Goal: Communication & Community: Answer question/provide support

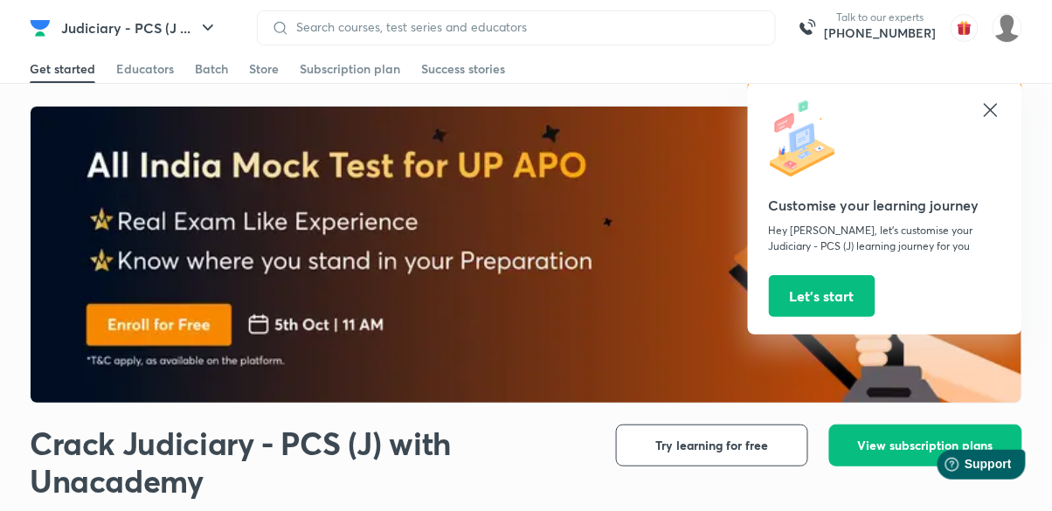
click at [460, 41] on div at bounding box center [516, 27] width 519 height 35
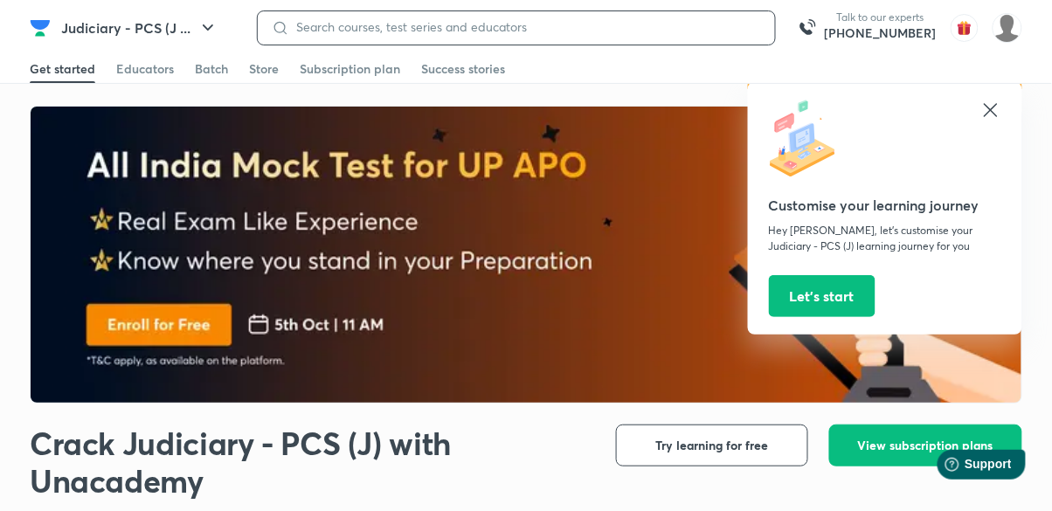
click at [317, 32] on input at bounding box center [525, 27] width 472 height 14
type input "Up regulation act"
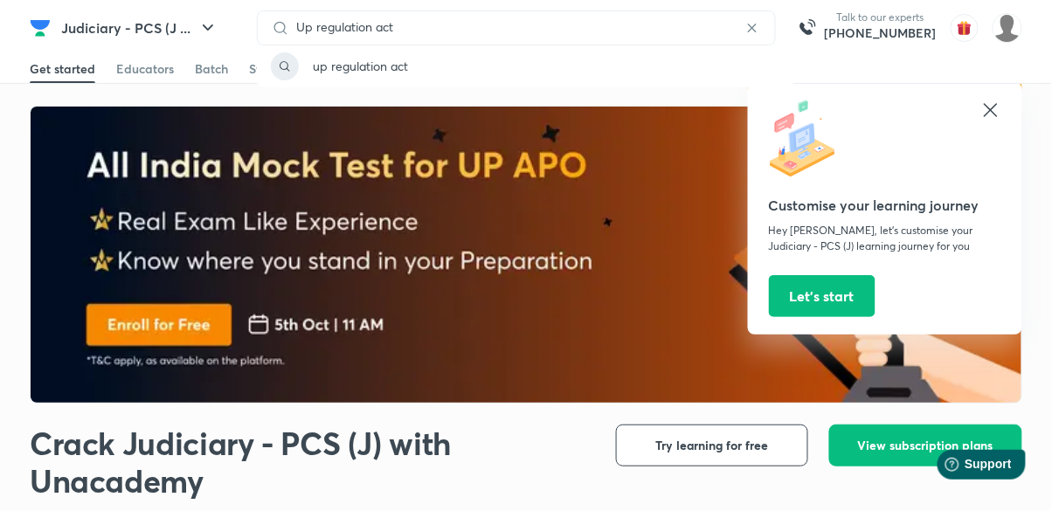
click at [367, 68] on p "up regulation act" at bounding box center [360, 66] width 95 height 18
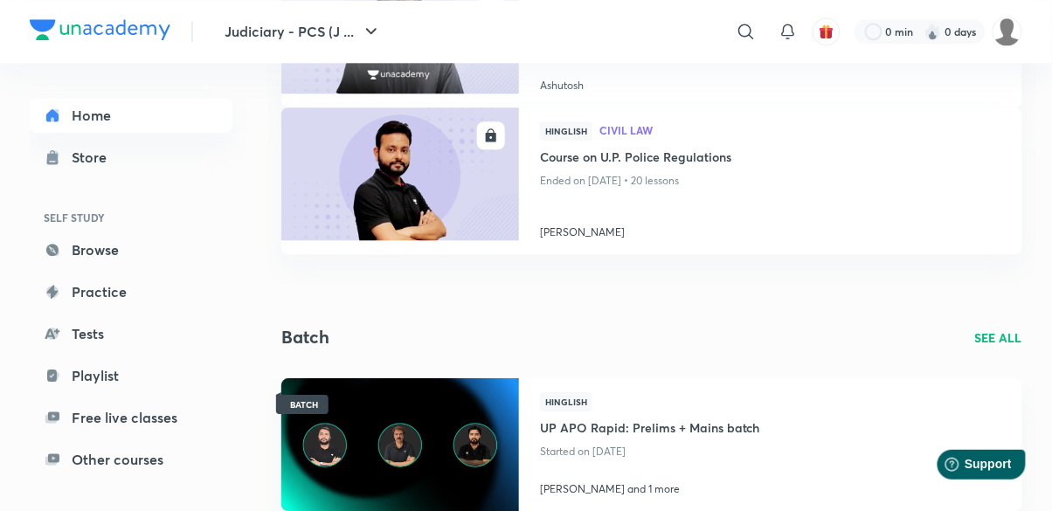
scroll to position [970, 0]
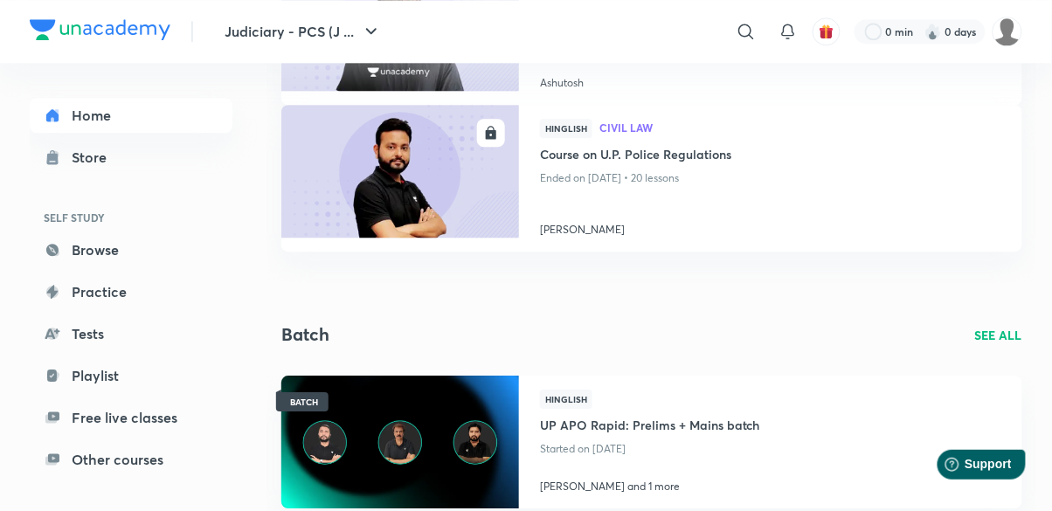
click at [427, 448] on img at bounding box center [400, 441] width 242 height 135
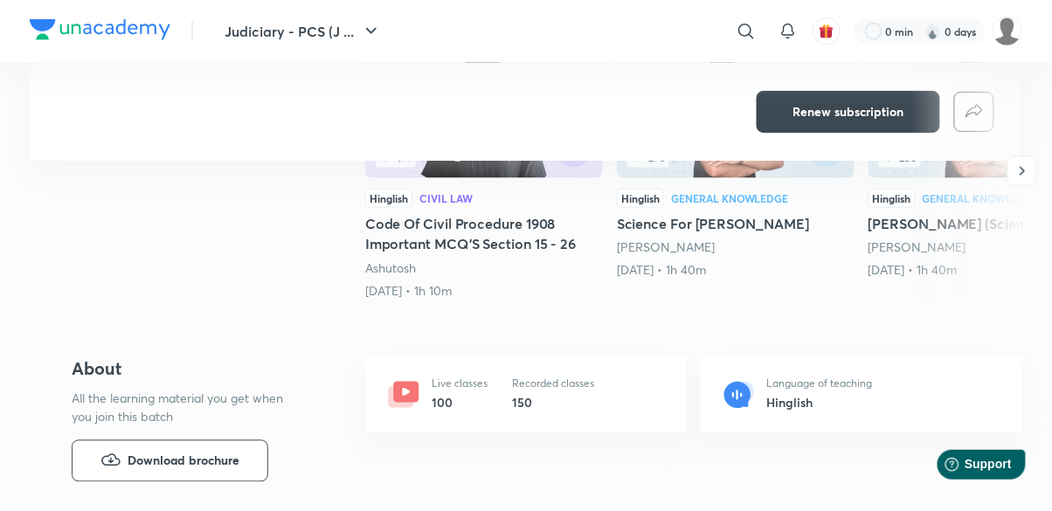
scroll to position [506, 0]
click at [133, 467] on span "Download brochure" at bounding box center [184, 460] width 112 height 19
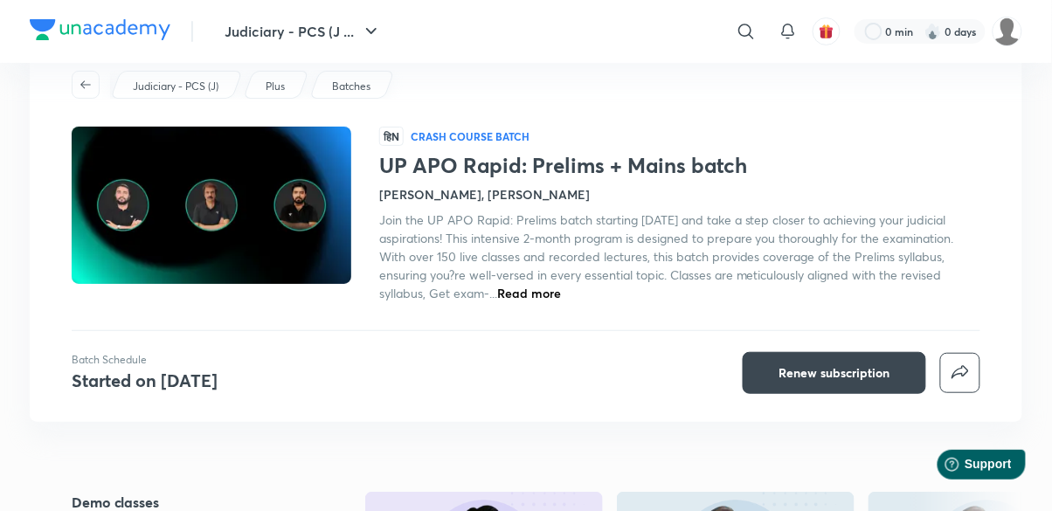
scroll to position [0, 0]
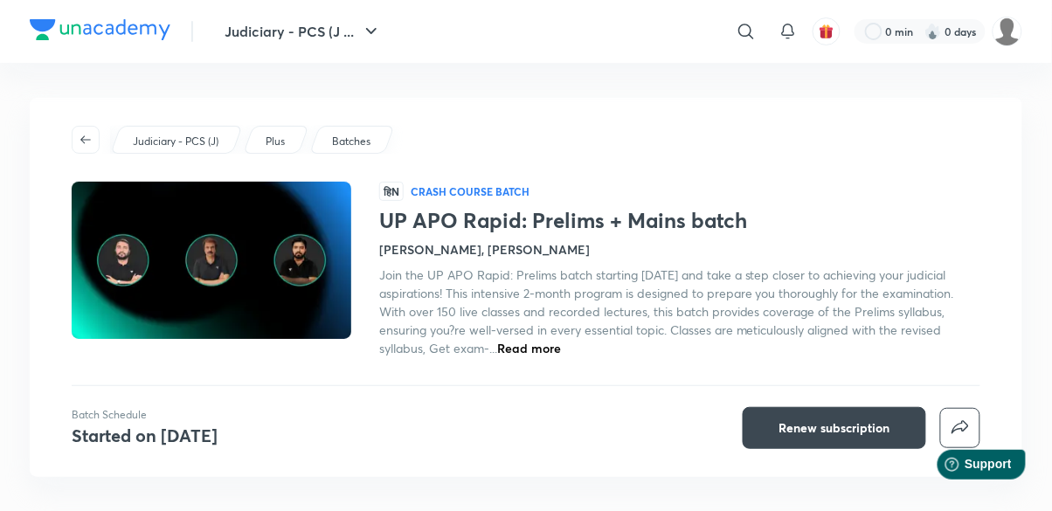
click at [742, 38] on icon at bounding box center [746, 31] width 21 height 21
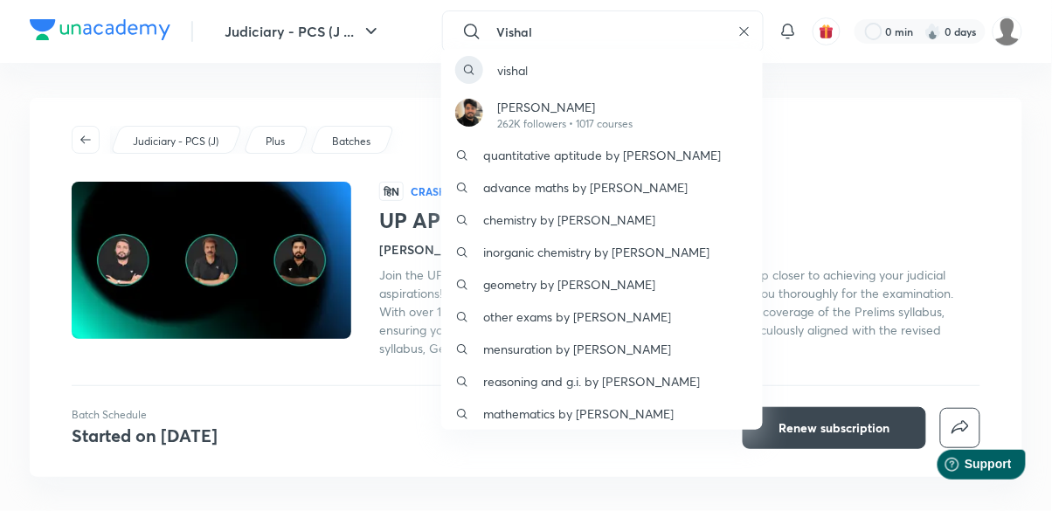
type input "Vishal"
click at [534, 119] on p "262K followers • 1017 courses" at bounding box center [564, 124] width 135 height 16
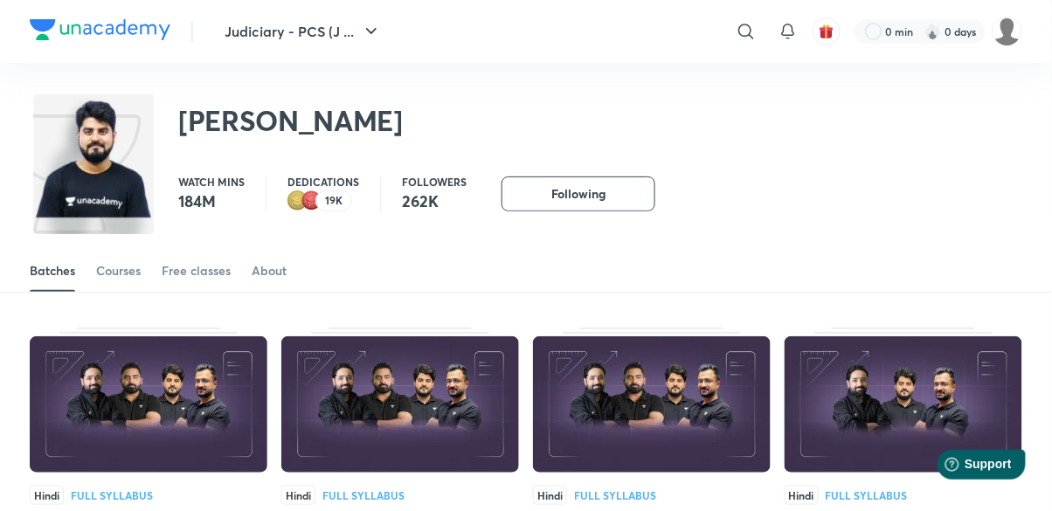
click at [743, 40] on icon at bounding box center [746, 31] width 21 height 21
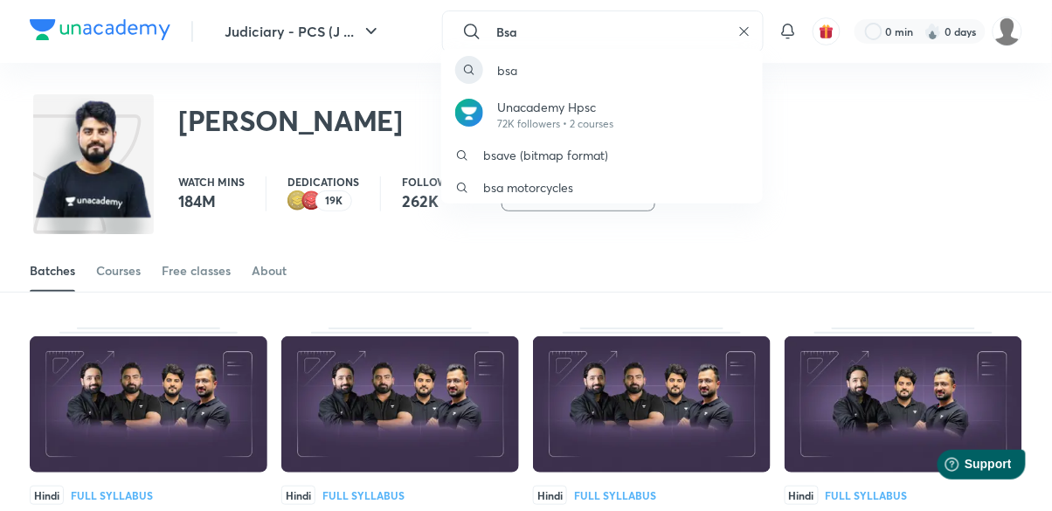
type input "Bsa"
click at [502, 74] on p "bsa" at bounding box center [507, 70] width 20 height 18
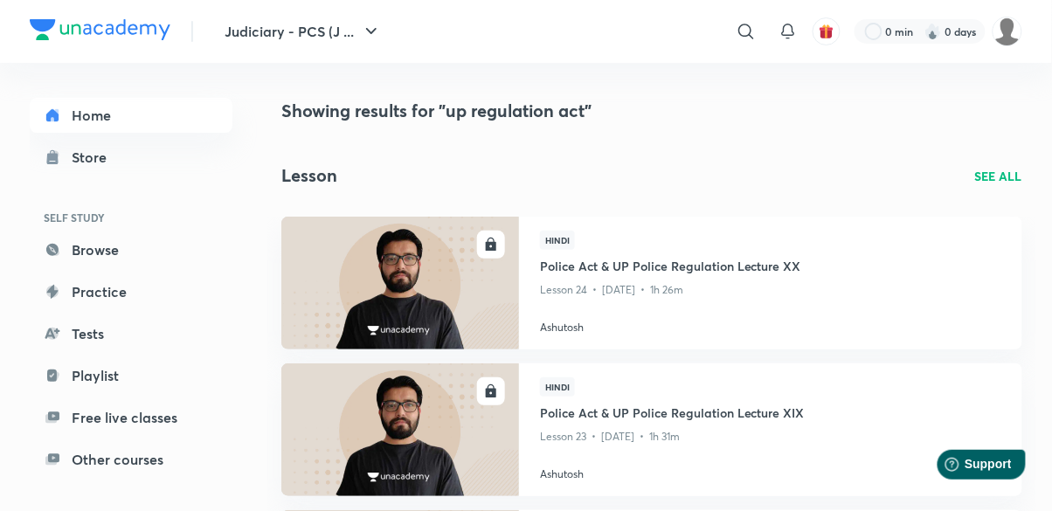
click at [738, 32] on icon at bounding box center [746, 31] width 21 height 21
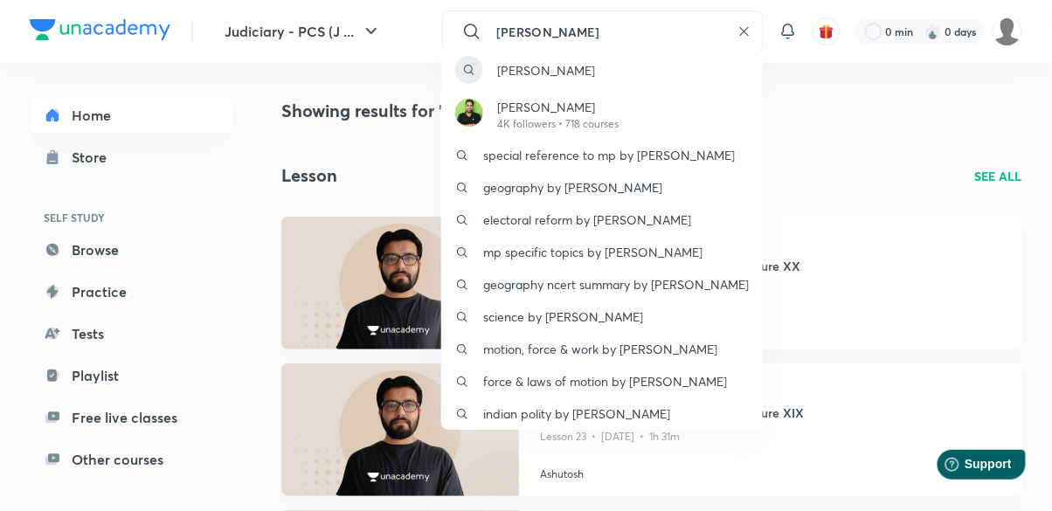
type input "[PERSON_NAME]"
click at [564, 119] on p "4K followers • 718 courses" at bounding box center [557, 124] width 121 height 16
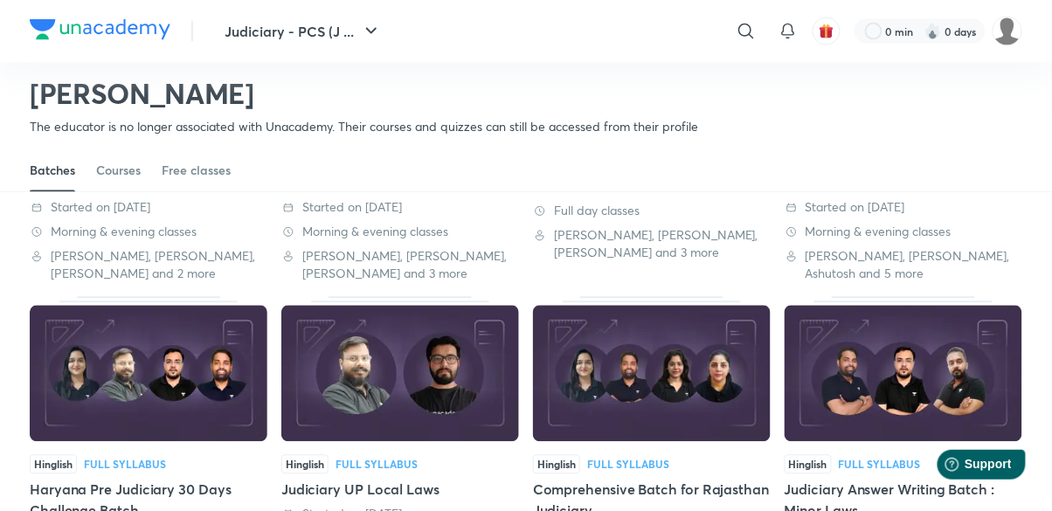
scroll to position [669, 0]
click at [436, 377] on img at bounding box center [400, 374] width 238 height 136
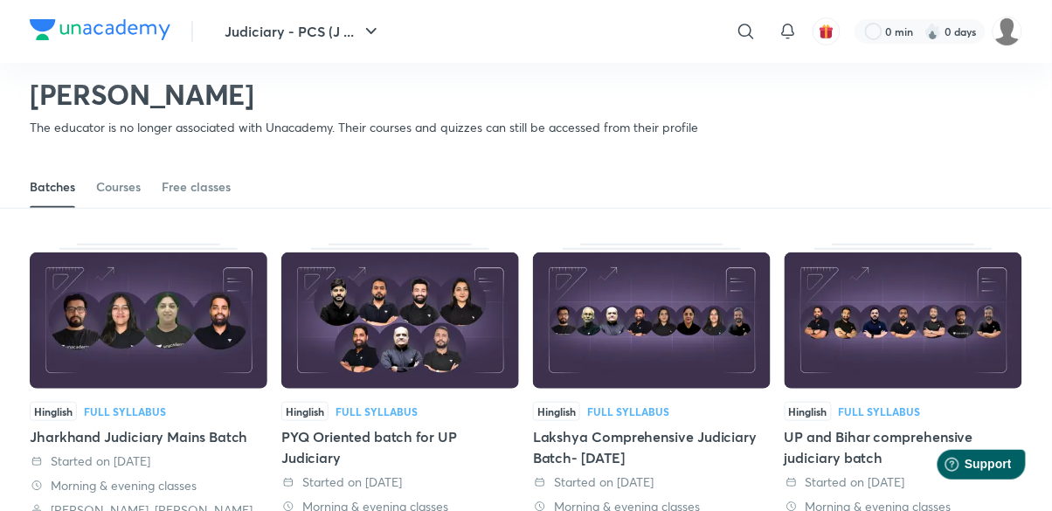
scroll to position [46, 0]
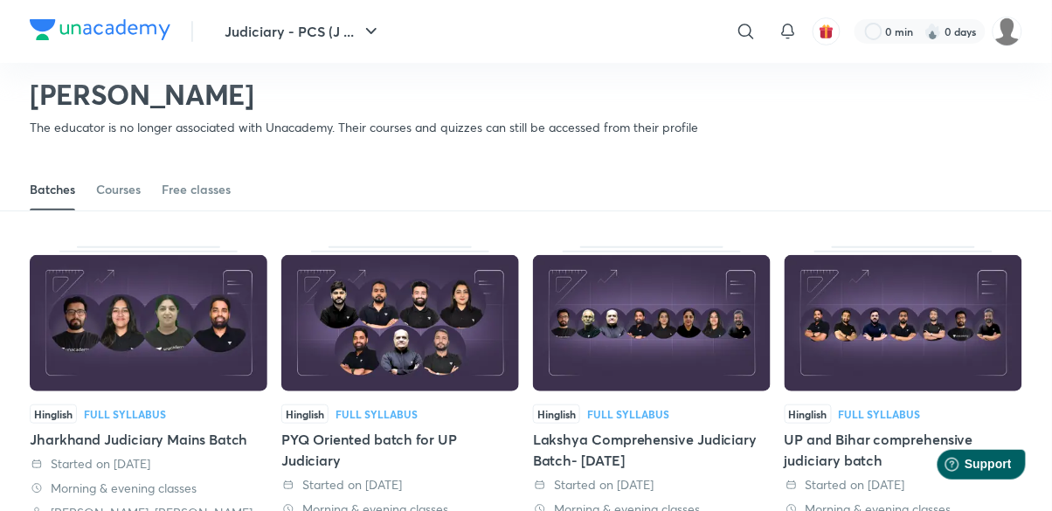
click at [121, 187] on div "Courses" at bounding box center [118, 189] width 45 height 17
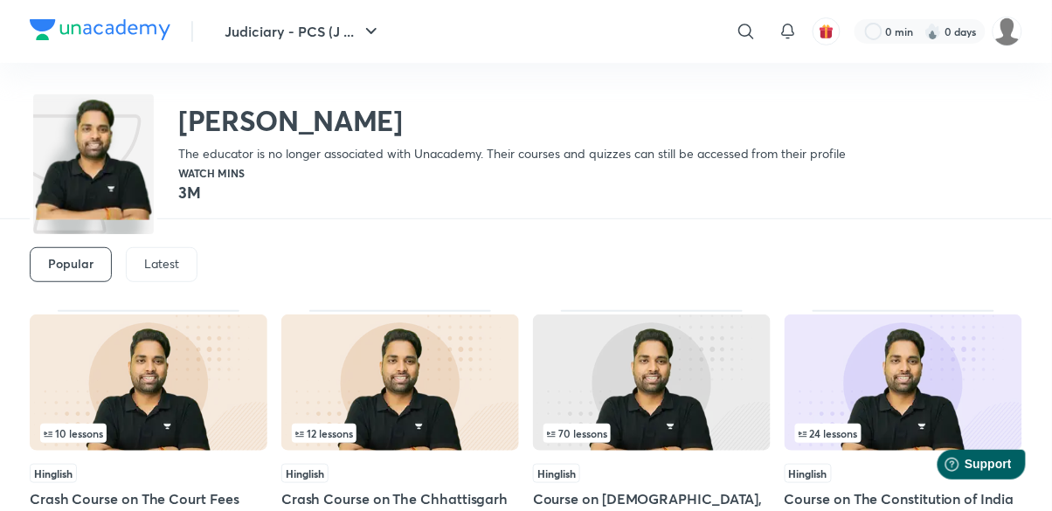
scroll to position [98, 0]
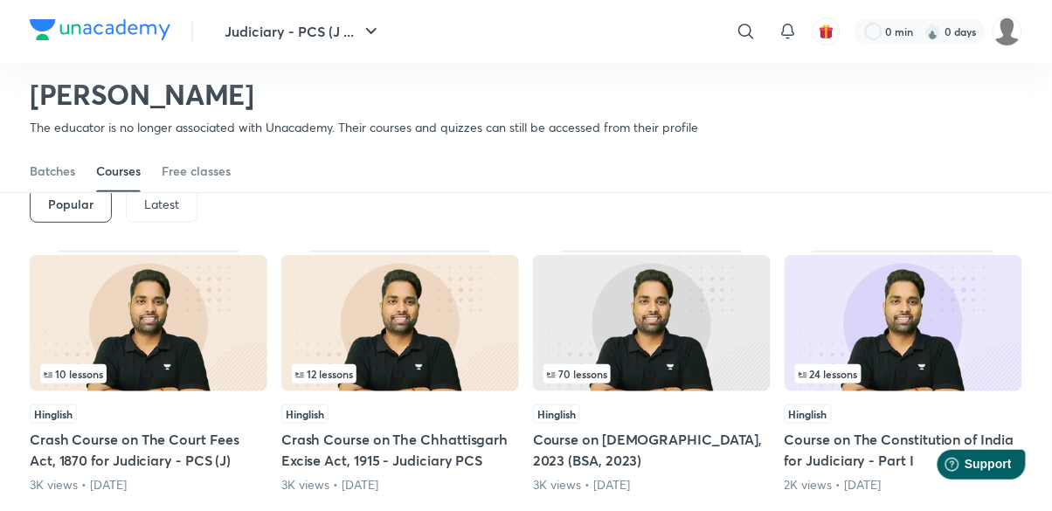
click at [159, 213] on div "Latest" at bounding box center [162, 205] width 72 height 35
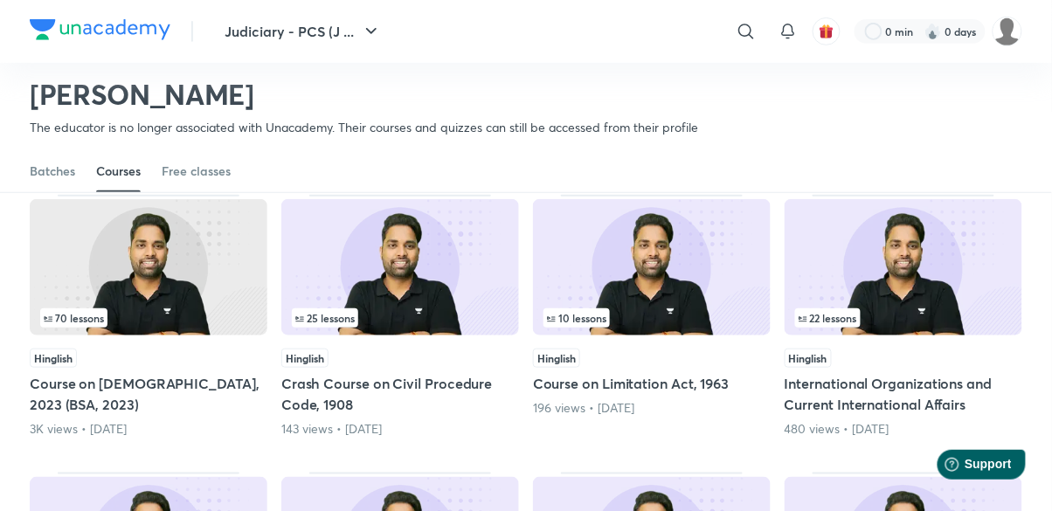
scroll to position [156, 0]
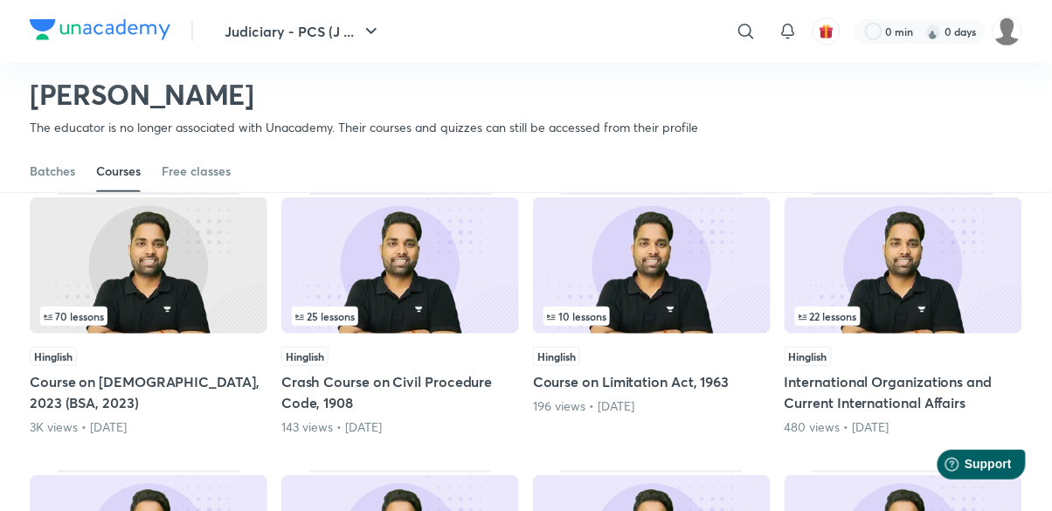
click at [108, 393] on h5 "Course on [DEMOGRAPHIC_DATA], 2023 (BSA, 2023)" at bounding box center [149, 392] width 238 height 42
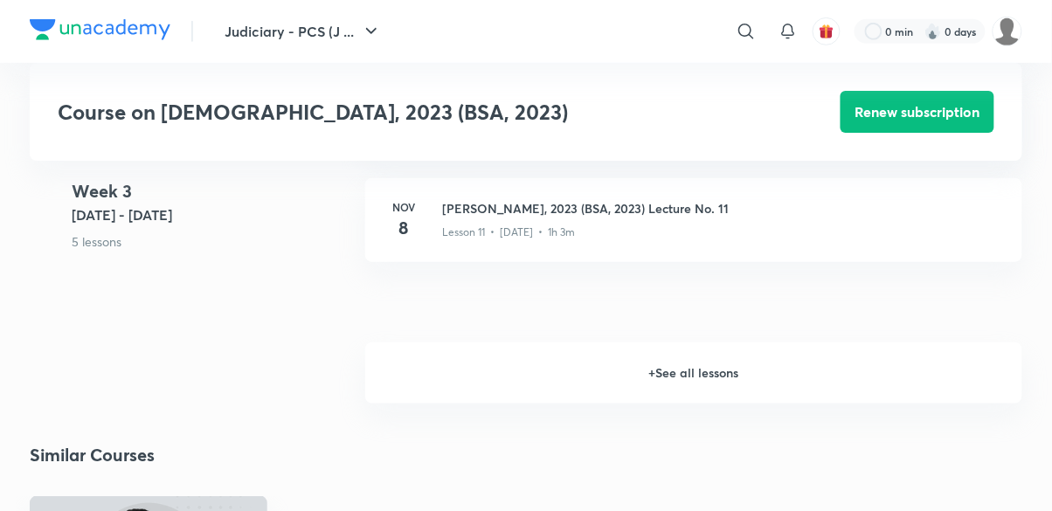
scroll to position [1688, 0]
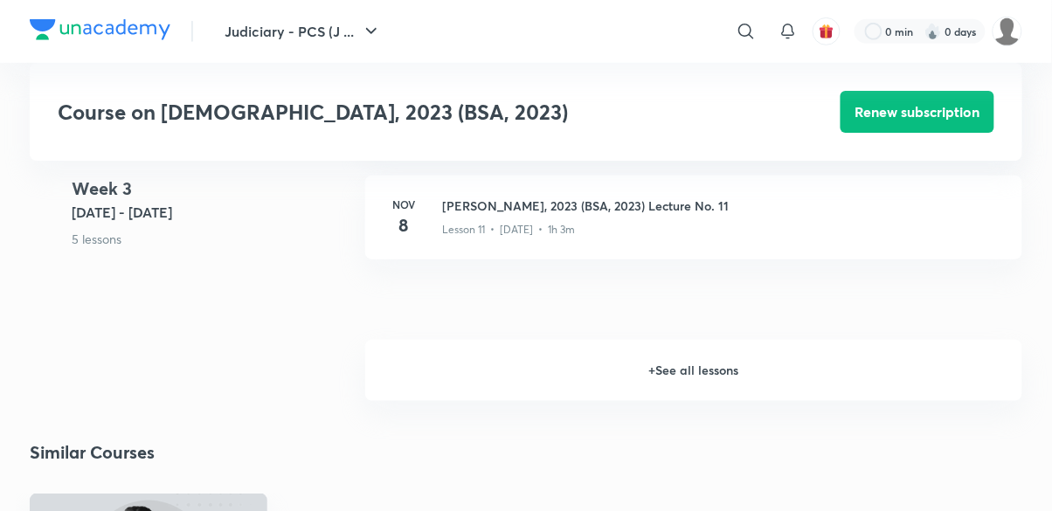
click at [677, 389] on h6 "+ See all lessons" at bounding box center [693, 370] width 657 height 61
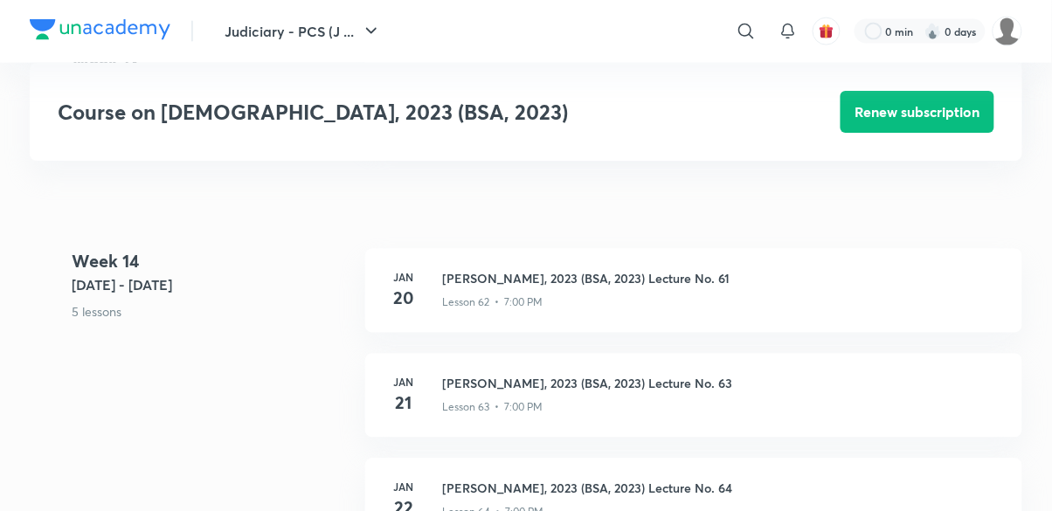
scroll to position [7998, 0]
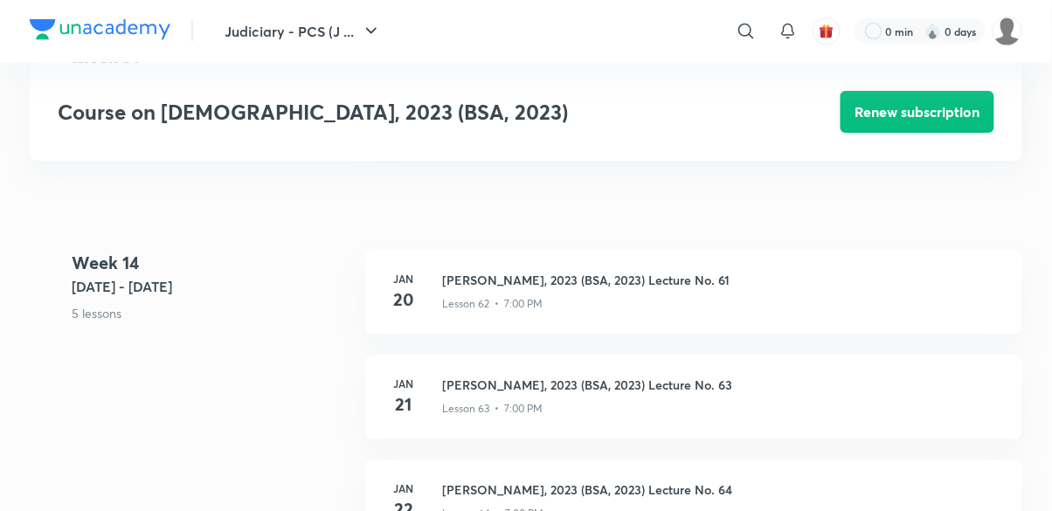
click at [472, 312] on p "Lesson 62 • 7:00 PM" at bounding box center [492, 305] width 100 height 16
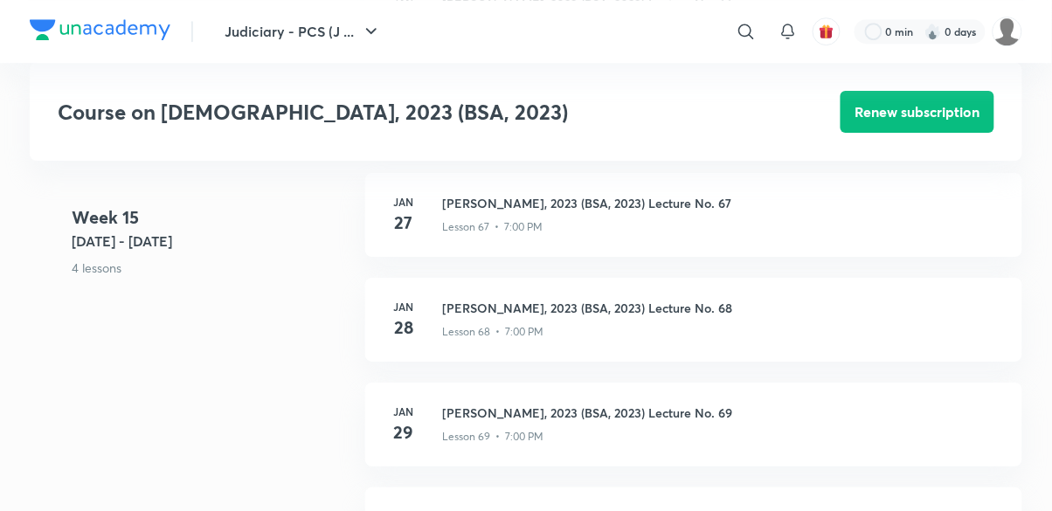
scroll to position [8693, 0]
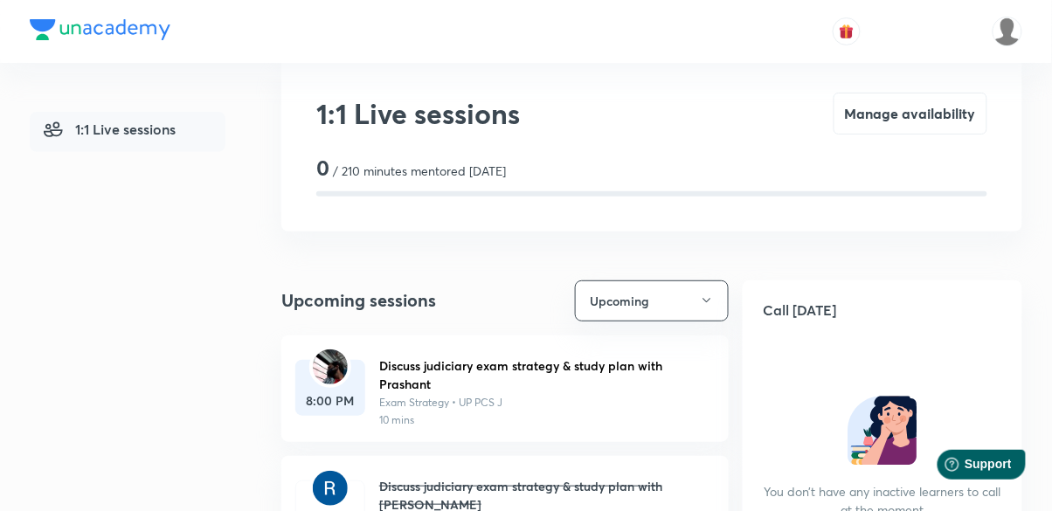
scroll to position [41, 0]
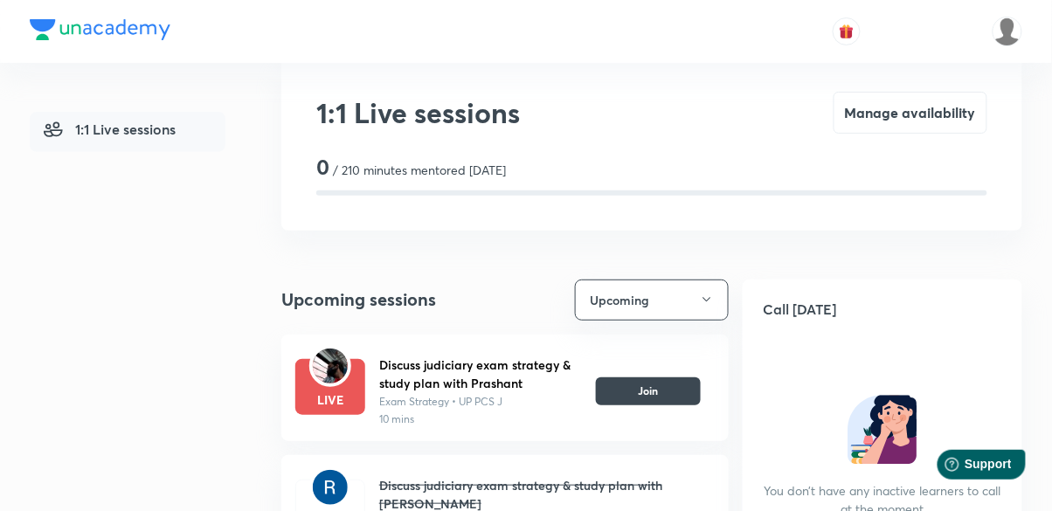
click at [658, 395] on button "Join" at bounding box center [648, 391] width 105 height 28
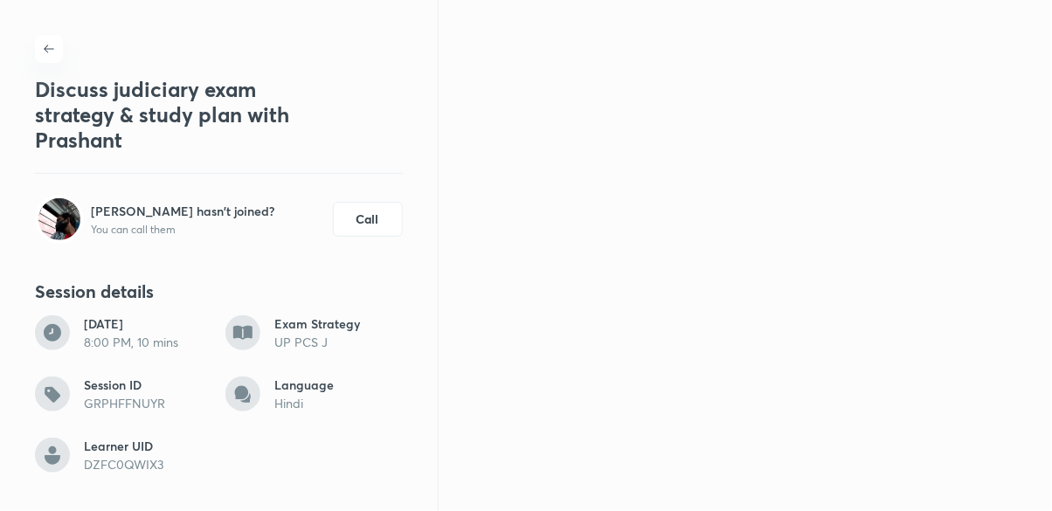
click at [372, 226] on button "Call" at bounding box center [368, 219] width 70 height 35
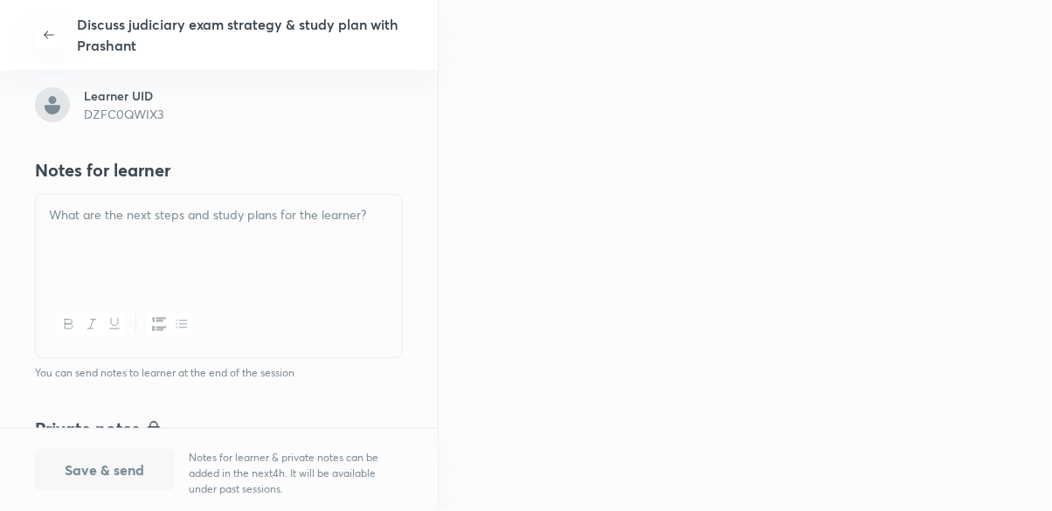
scroll to position [266, 0]
click at [83, 239] on div at bounding box center [219, 244] width 366 height 98
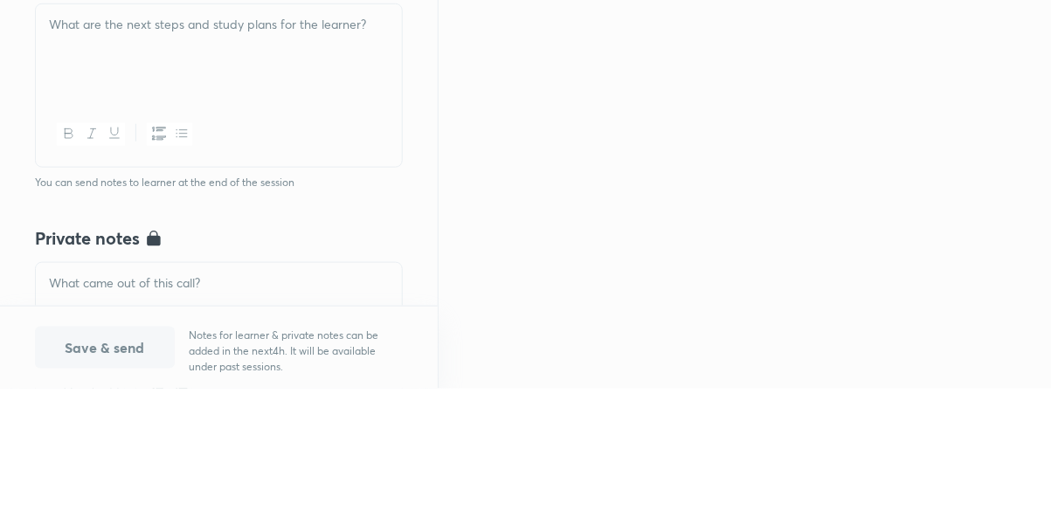
scroll to position [315, 0]
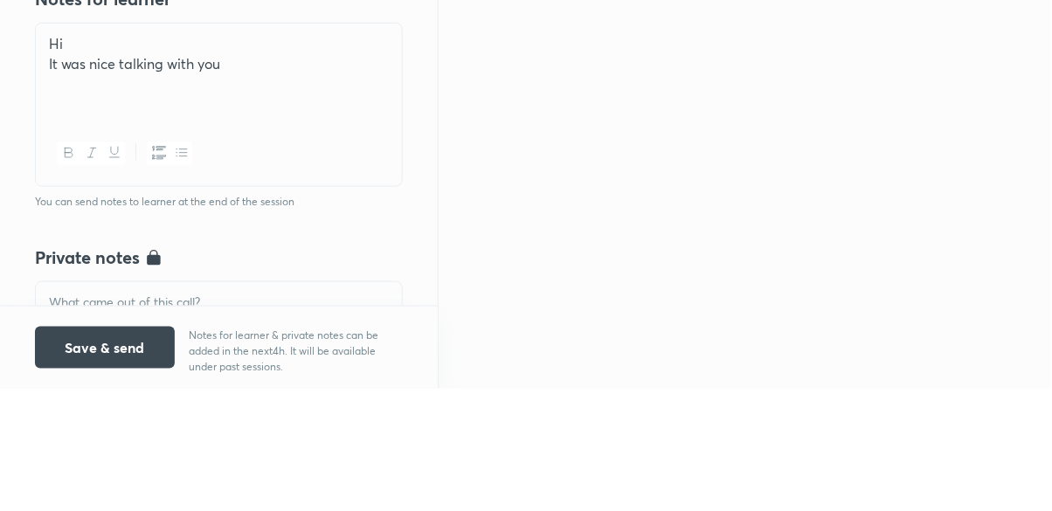
click at [183, 274] on icon "button" at bounding box center [181, 275] width 10 height 7
click at [104, 166] on p "Hi" at bounding box center [219, 166] width 340 height 20
click at [162, 206] on li at bounding box center [236, 207] width 305 height 20
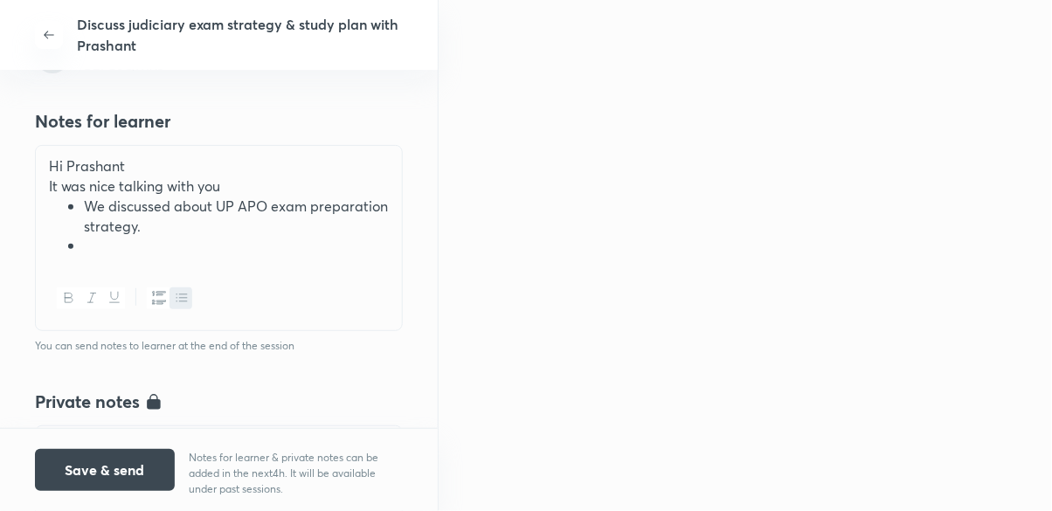
click at [107, 259] on div "Hi Prashant It was nice talking with you We discussed about UP APO exam prepara…" at bounding box center [219, 206] width 366 height 121
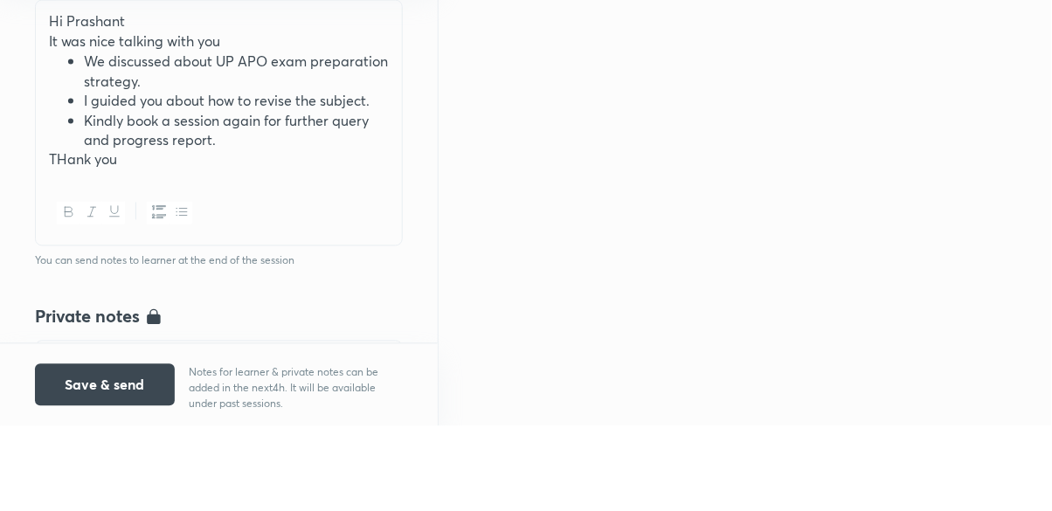
scroll to position [379, 0]
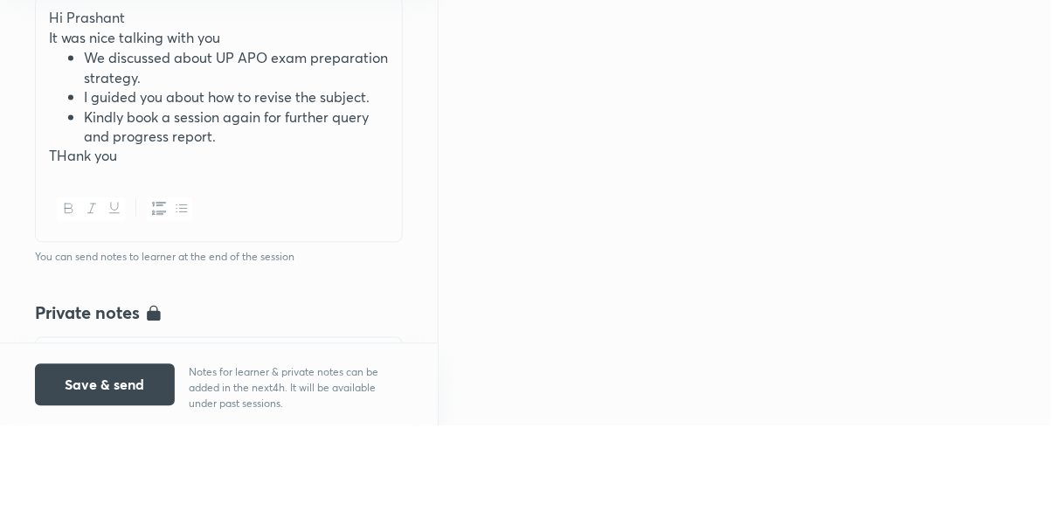
click at [72, 238] on p "THank you" at bounding box center [219, 242] width 340 height 20
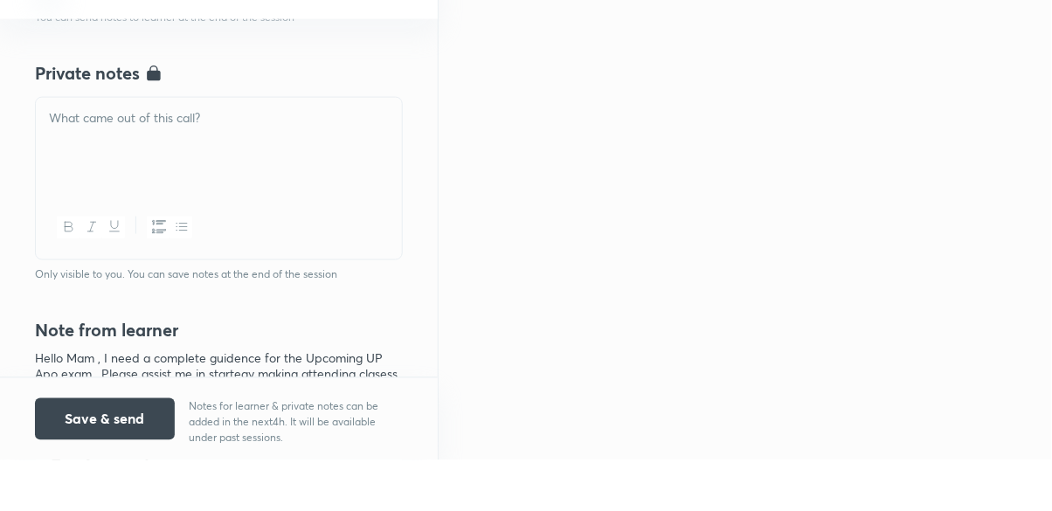
scroll to position [654, 0]
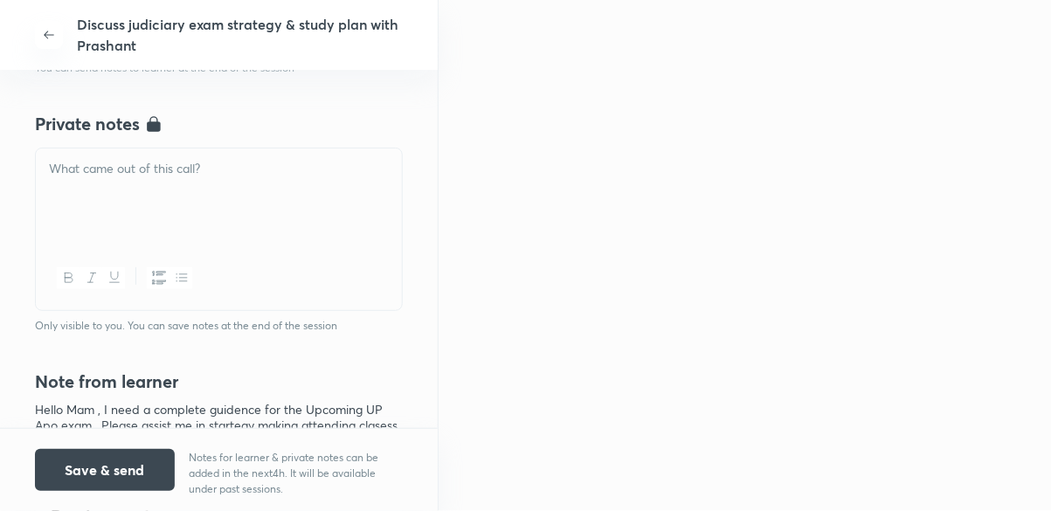
click at [92, 467] on button "Save & send" at bounding box center [105, 470] width 140 height 42
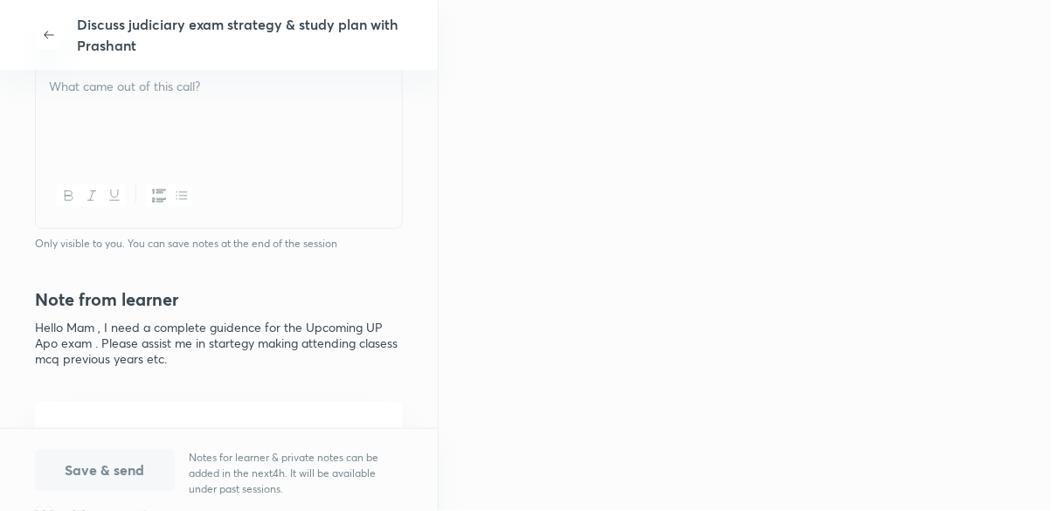
scroll to position [184, 0]
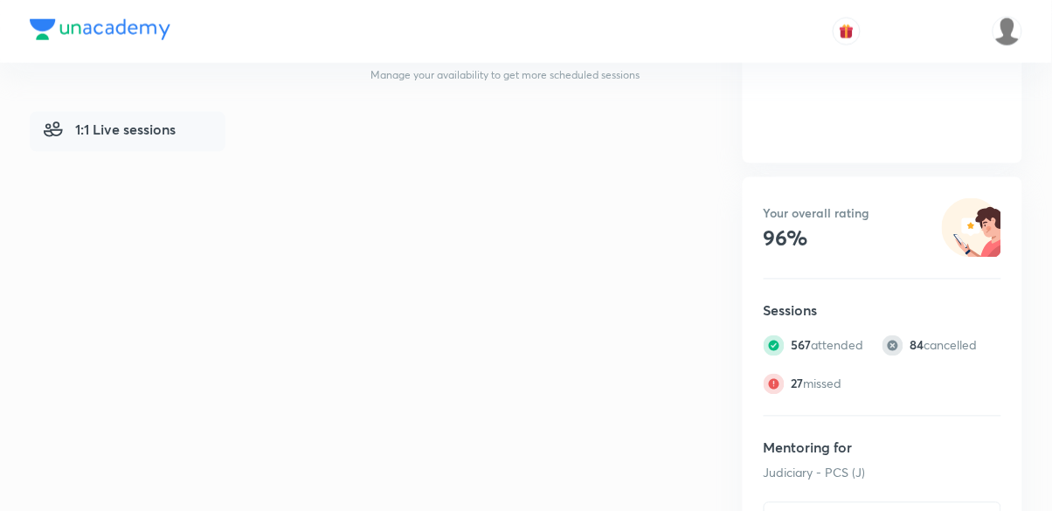
scroll to position [526, 0]
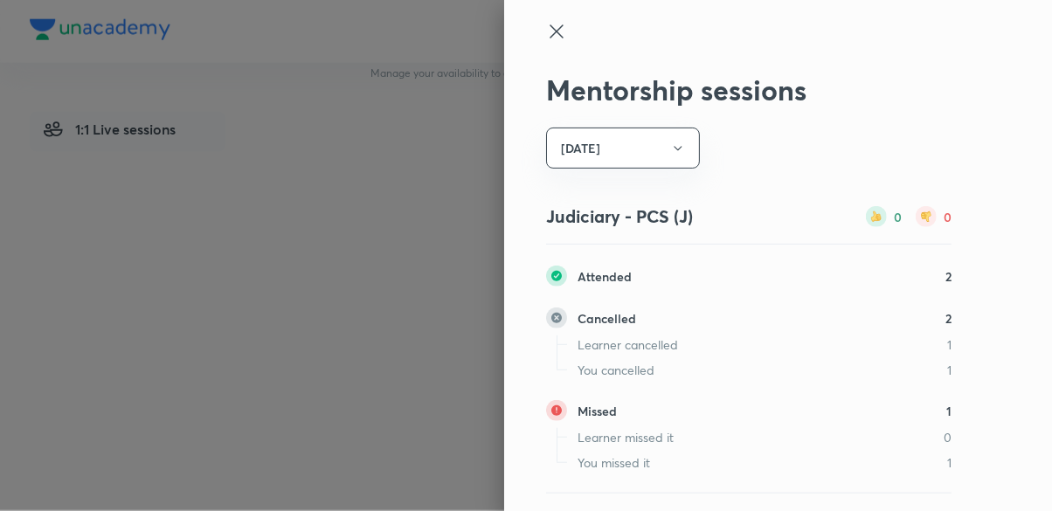
click at [558, 31] on icon at bounding box center [556, 31] width 21 height 21
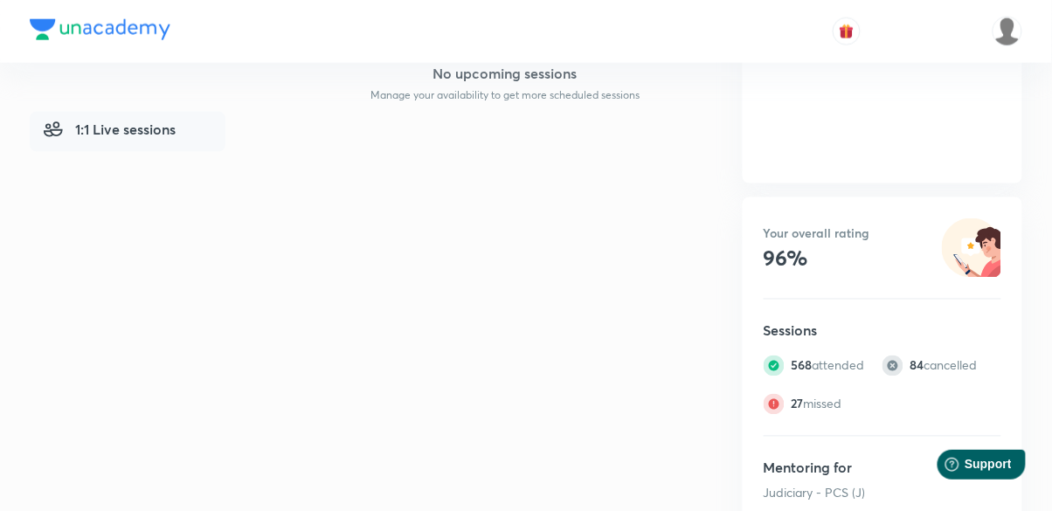
scroll to position [526, 0]
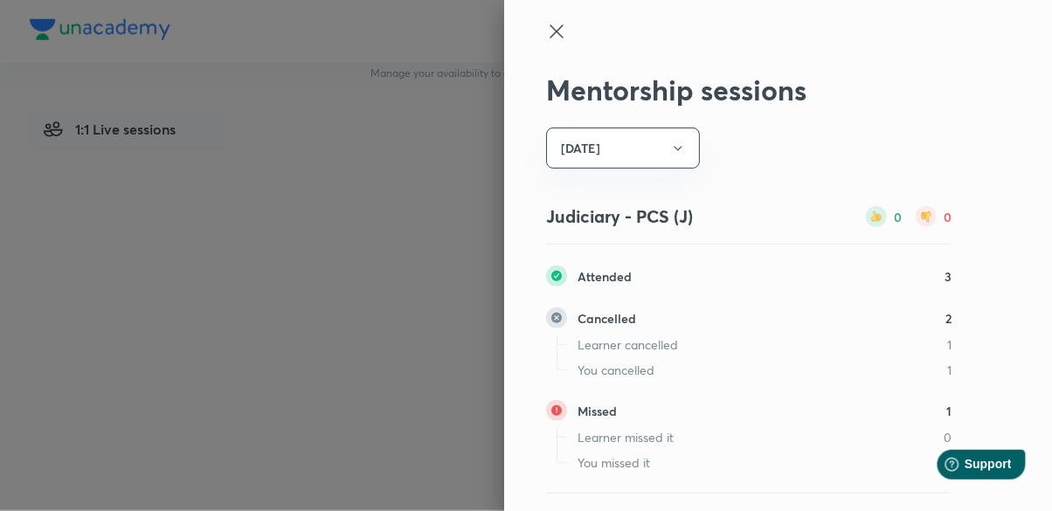
click at [552, 32] on icon at bounding box center [556, 31] width 21 height 21
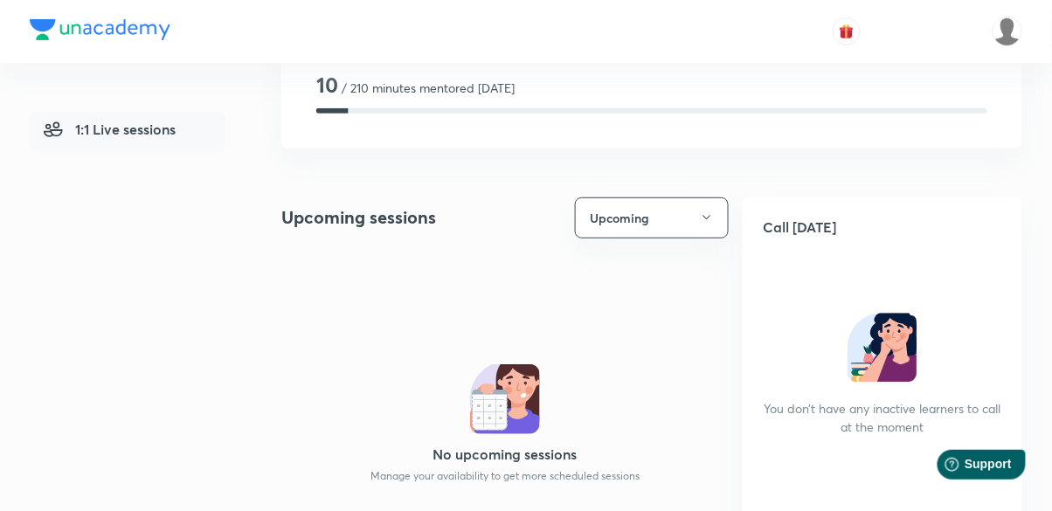
scroll to position [0, 0]
